Goal: Task Accomplishment & Management: Manage account settings

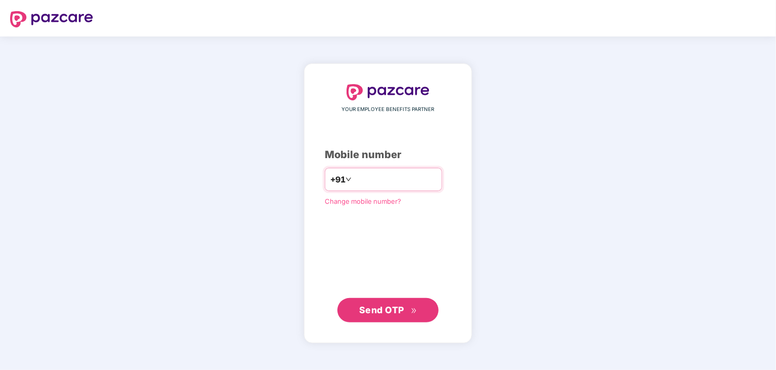
type input "**********"
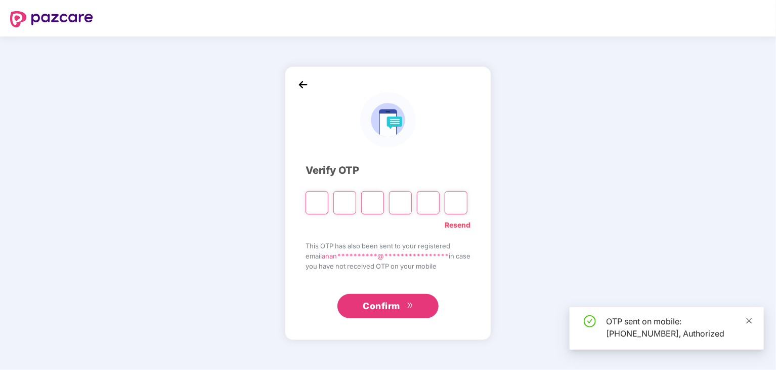
click at [749, 319] on icon "close" at bounding box center [750, 320] width 6 height 6
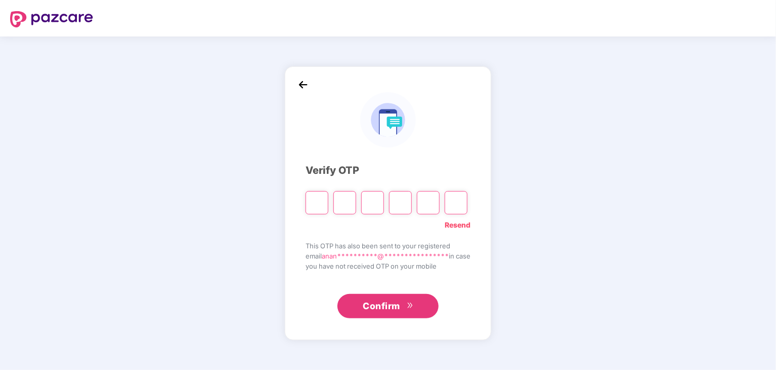
click at [319, 203] on input "Please enter verification code. Digit 1" at bounding box center [317, 202] width 23 height 23
type input "*"
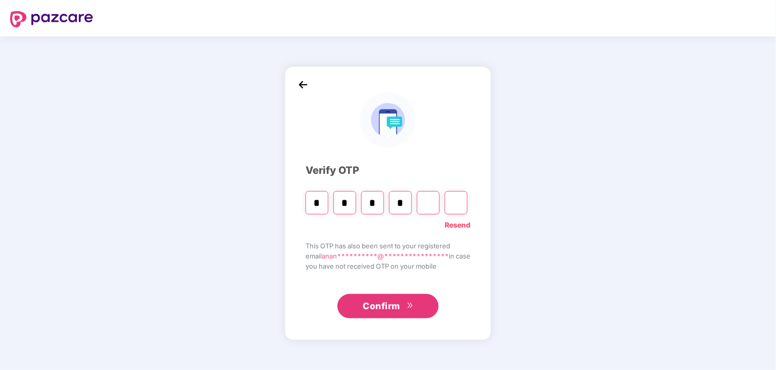
type input "*"
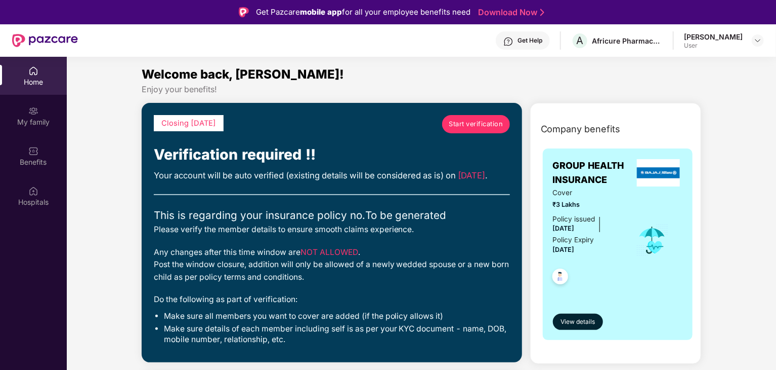
click at [734, 43] on div "User" at bounding box center [713, 46] width 59 height 8
click at [758, 36] on img at bounding box center [758, 40] width 8 height 8
click at [667, 67] on div "Logout" at bounding box center [711, 65] width 132 height 20
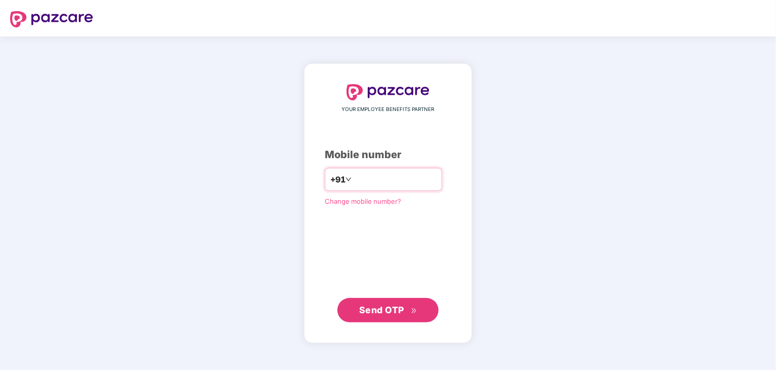
type input "**********"
click at [389, 310] on span "Send OTP" at bounding box center [381, 309] width 45 height 11
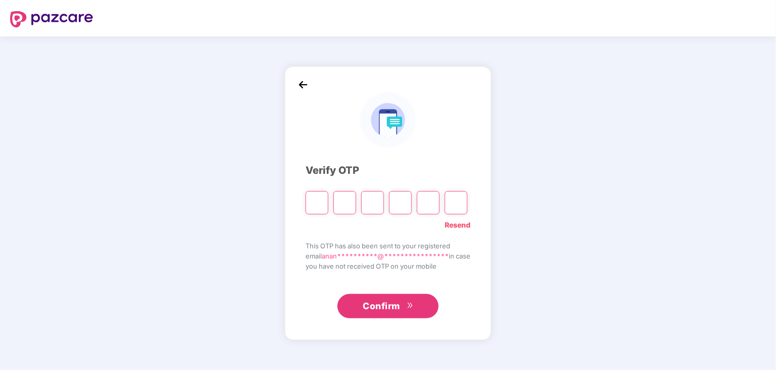
type input "*"
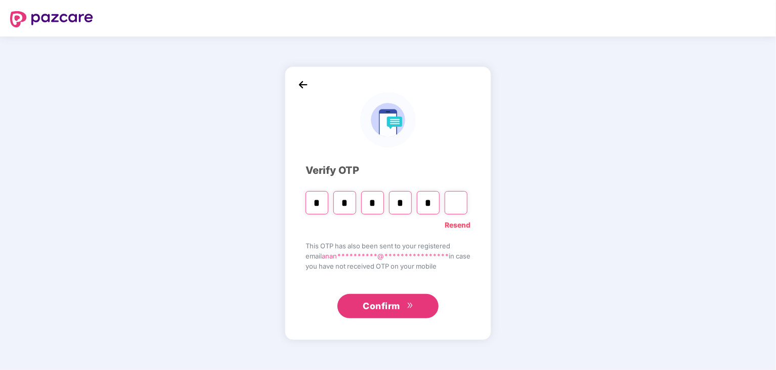
type input "*"
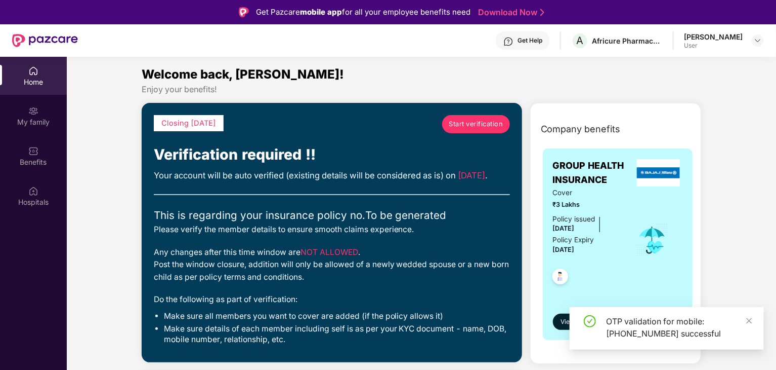
click at [761, 316] on div "OTP validation for mobile: [PHONE_NUMBER] successful" at bounding box center [667, 328] width 194 height 43
click at [750, 319] on icon "close" at bounding box center [749, 320] width 7 height 7
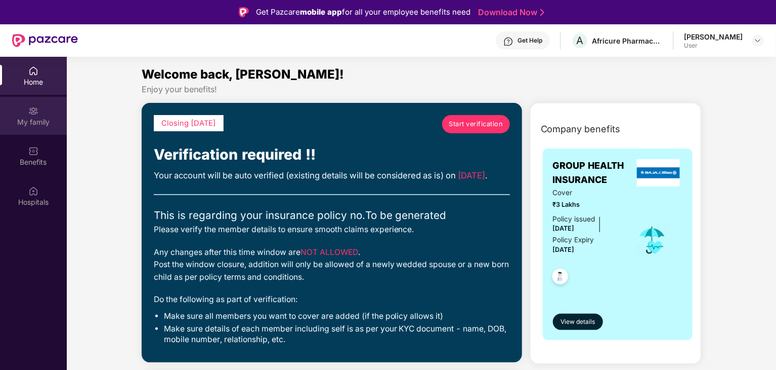
click at [34, 120] on div "My family" at bounding box center [33, 122] width 67 height 10
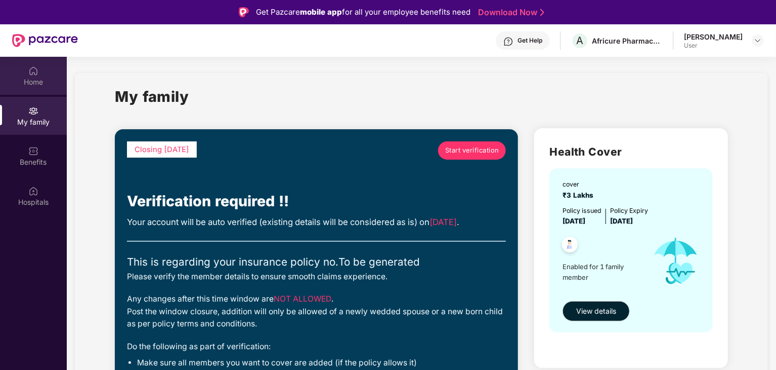
click at [39, 82] on div "Home" at bounding box center [33, 82] width 67 height 10
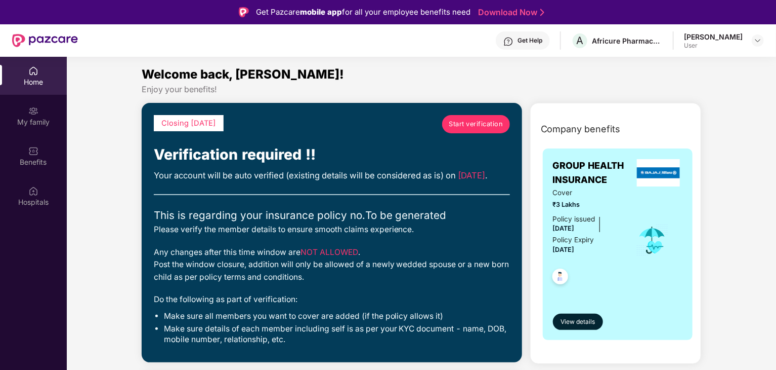
click at [474, 122] on span "Start verification" at bounding box center [476, 124] width 54 height 10
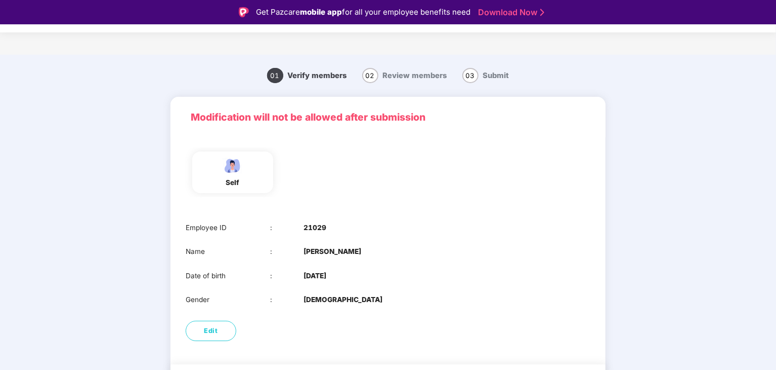
click at [664, 190] on main "01 Verify members 02 Review members 03 Submit Modification will not be allowed …" at bounding box center [388, 241] width 776 height 373
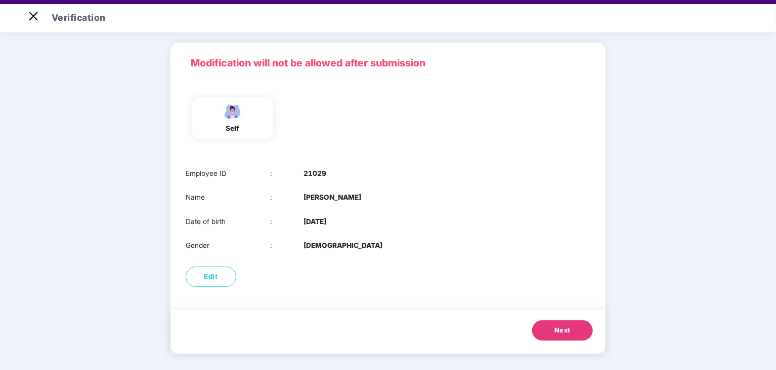
scroll to position [24, 0]
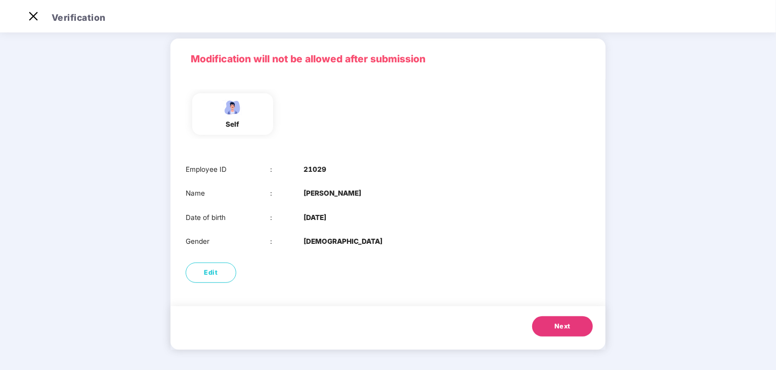
click at [569, 329] on span "Next" at bounding box center [563, 326] width 16 height 10
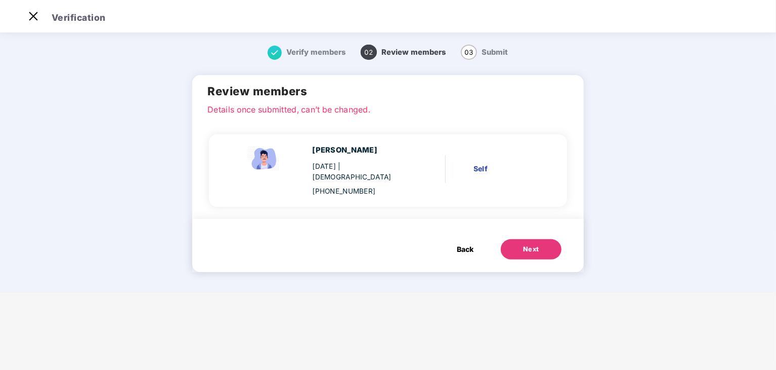
scroll to position [0, 0]
click at [468, 243] on span "Back" at bounding box center [465, 248] width 17 height 11
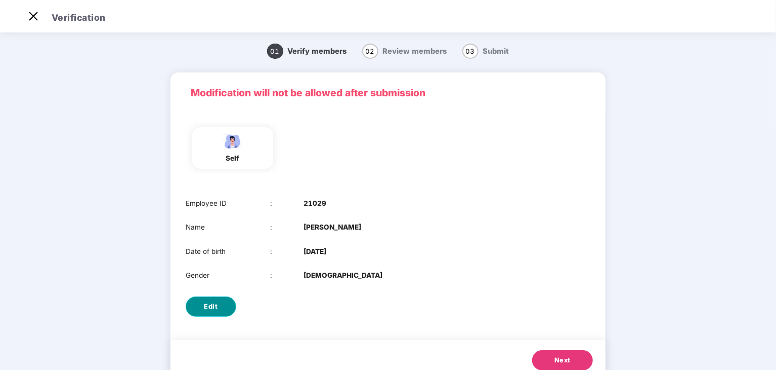
click at [204, 308] on span "Edit" at bounding box center [211, 306] width 14 height 10
select select "****"
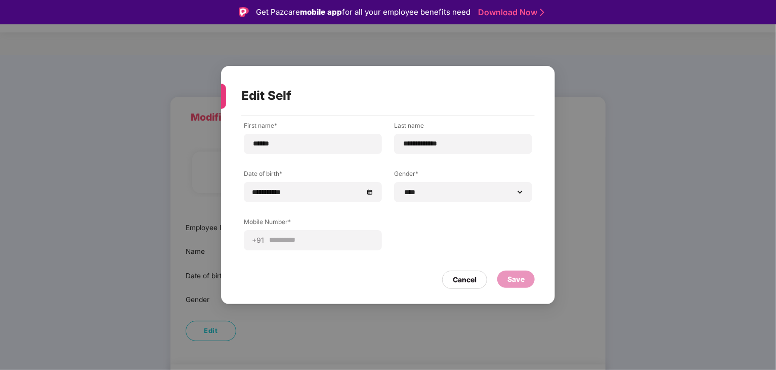
click at [287, 324] on div "**********" at bounding box center [388, 185] width 776 height 370
click at [453, 278] on div "Cancel" at bounding box center [465, 279] width 24 height 11
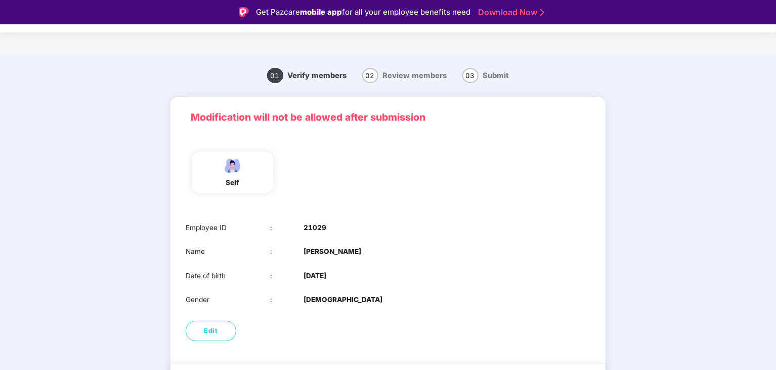
scroll to position [24, 0]
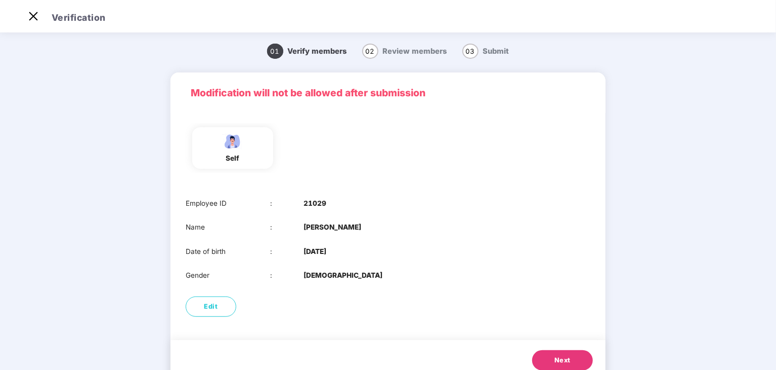
drag, startPoint x: 389, startPoint y: 227, endPoint x: 294, endPoint y: 225, distance: 95.2
click at [294, 225] on div "Name : [PERSON_NAME]" at bounding box center [388, 227] width 405 height 11
click at [367, 278] on div "Gender : [DEMOGRAPHIC_DATA]" at bounding box center [388, 275] width 405 height 11
click at [30, 12] on img at bounding box center [33, 16] width 16 height 16
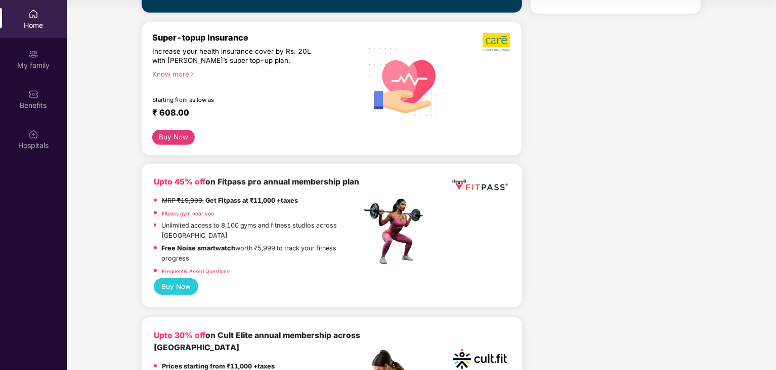
scroll to position [236, 0]
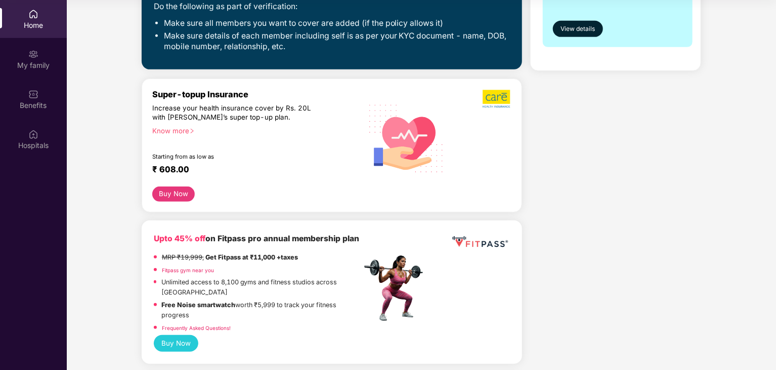
click at [181, 134] on div "Know more" at bounding box center [253, 130] width 203 height 7
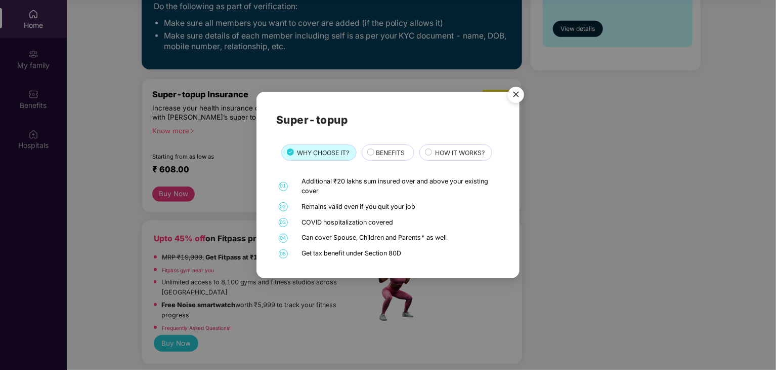
click at [383, 149] on span "BENEFITS" at bounding box center [390, 153] width 29 height 10
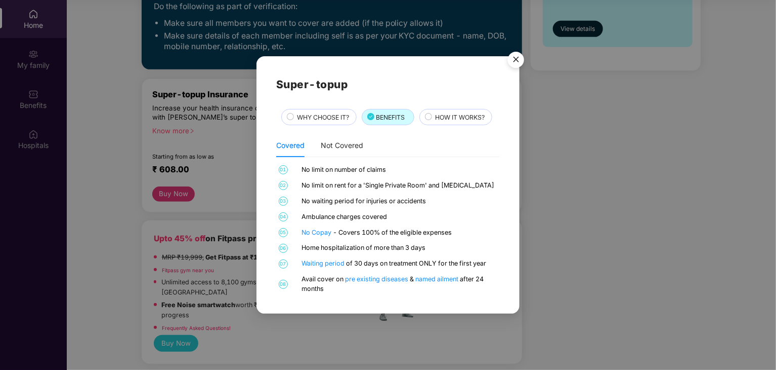
click at [449, 114] on span "HOW IT WORKS?" at bounding box center [460, 117] width 50 height 10
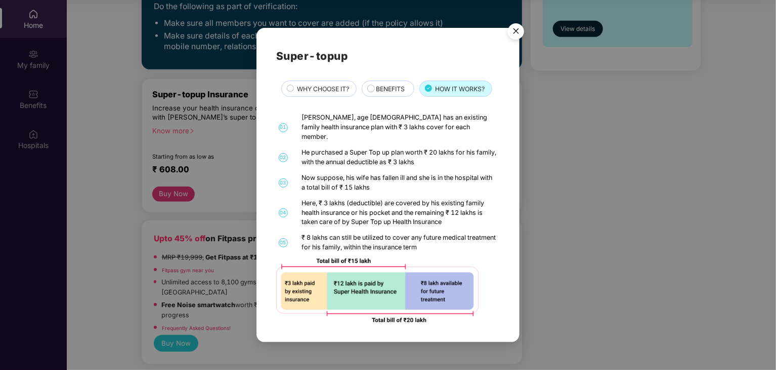
click at [504, 235] on div "Super-topup WHY CHOOSE IT? BENEFITS HOW IT WORKS? 01 [PERSON_NAME], age [DEMOGR…" at bounding box center [388, 184] width 263 height 313
click at [515, 33] on img "Close" at bounding box center [516, 33] width 28 height 28
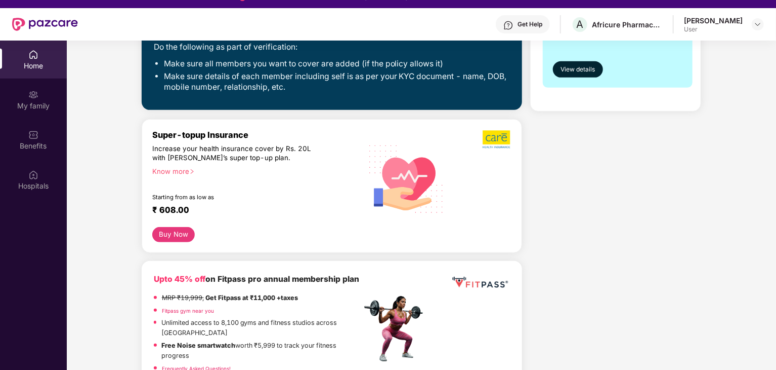
scroll to position [0, 0]
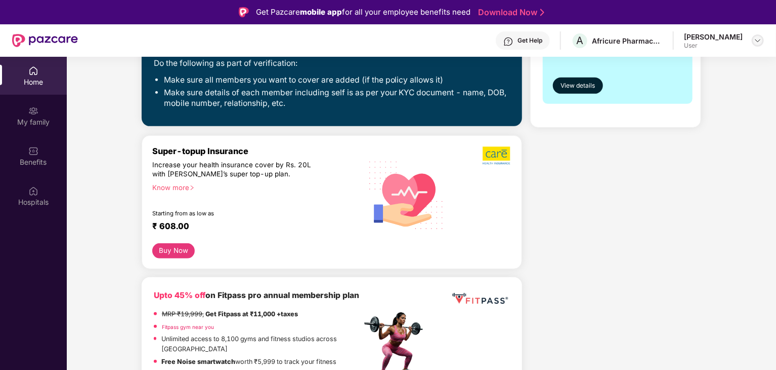
click at [758, 38] on img at bounding box center [758, 40] width 8 height 8
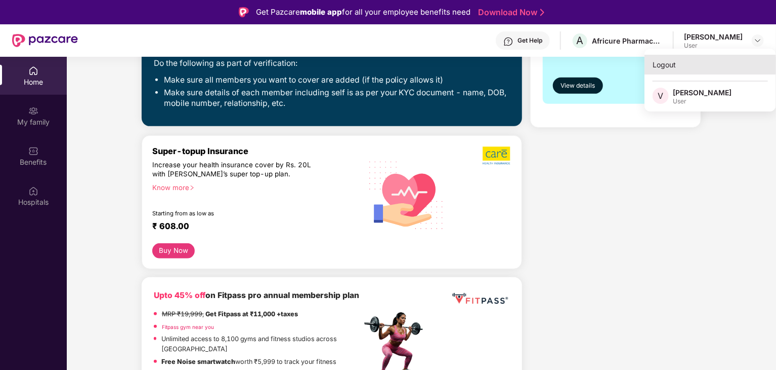
click at [666, 65] on div "Logout" at bounding box center [711, 65] width 132 height 20
